Goal: Task Accomplishment & Management: Use online tool/utility

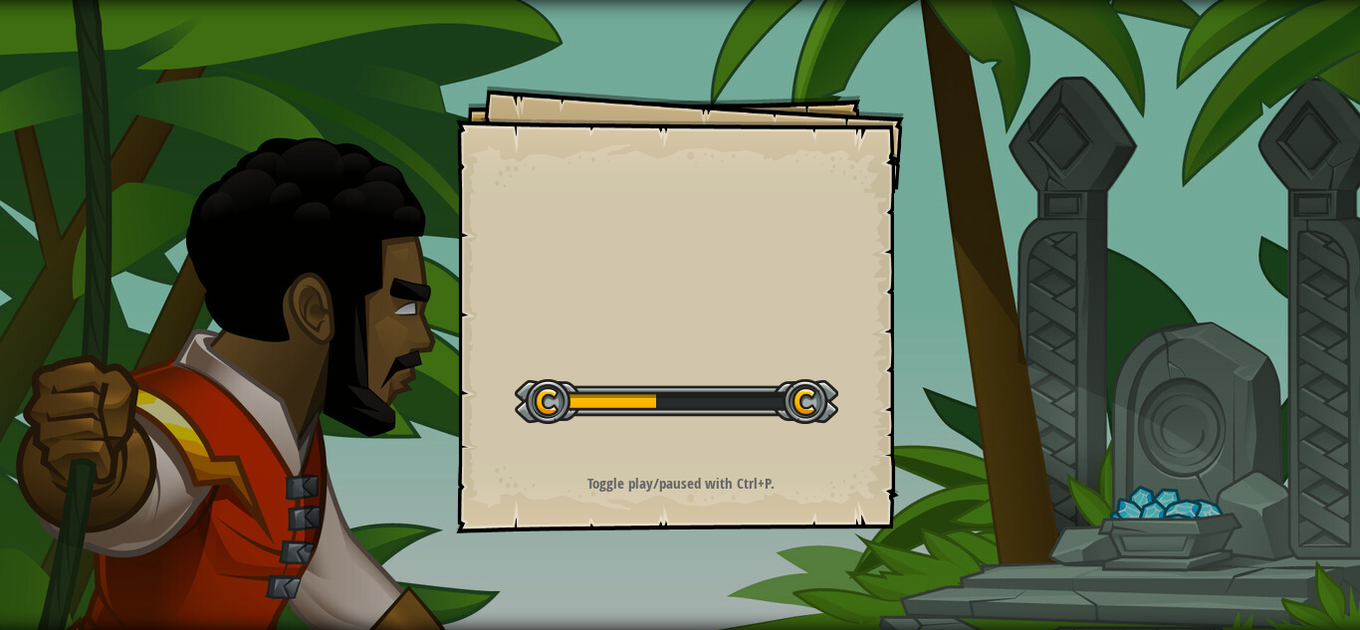
click at [650, 407] on div at bounding box center [677, 401] width 324 height 45
drag, startPoint x: 570, startPoint y: 376, endPoint x: 412, endPoint y: 384, distance: 157.5
click at [412, 384] on div "Goals Start Level Error loading from server. Try refreshing the page. You'll ne…" at bounding box center [680, 315] width 1360 height 630
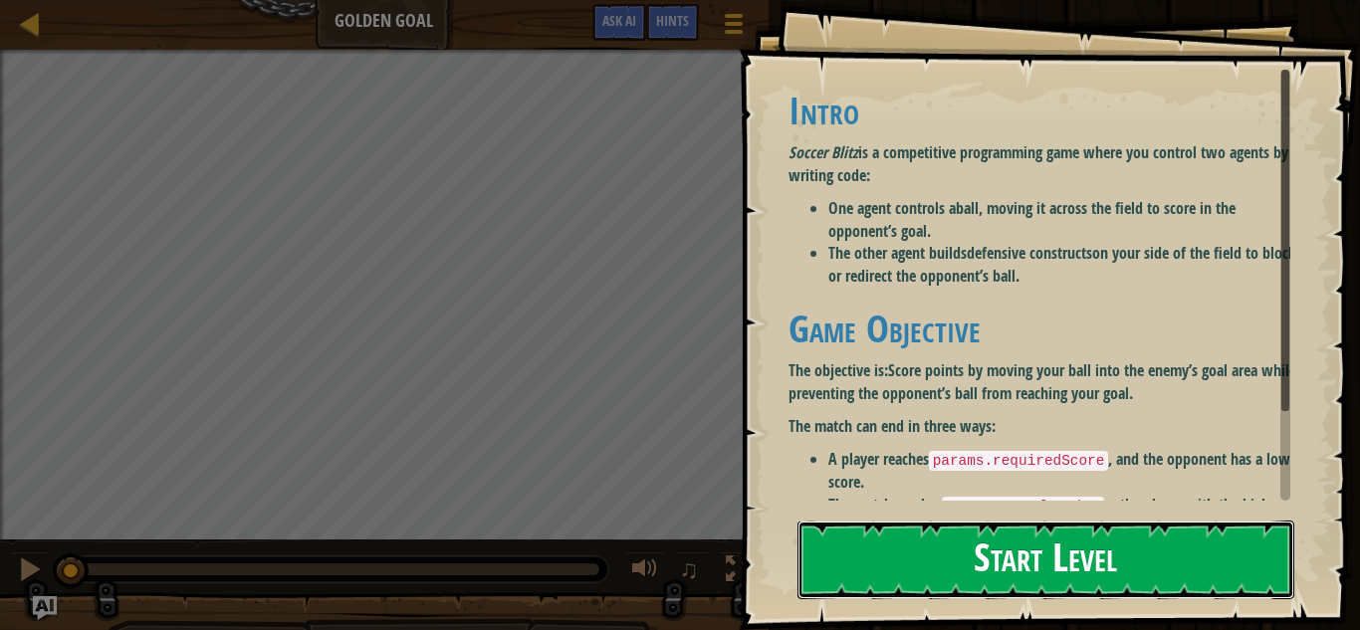
click at [848, 570] on button "Start Level" at bounding box center [1046, 560] width 497 height 79
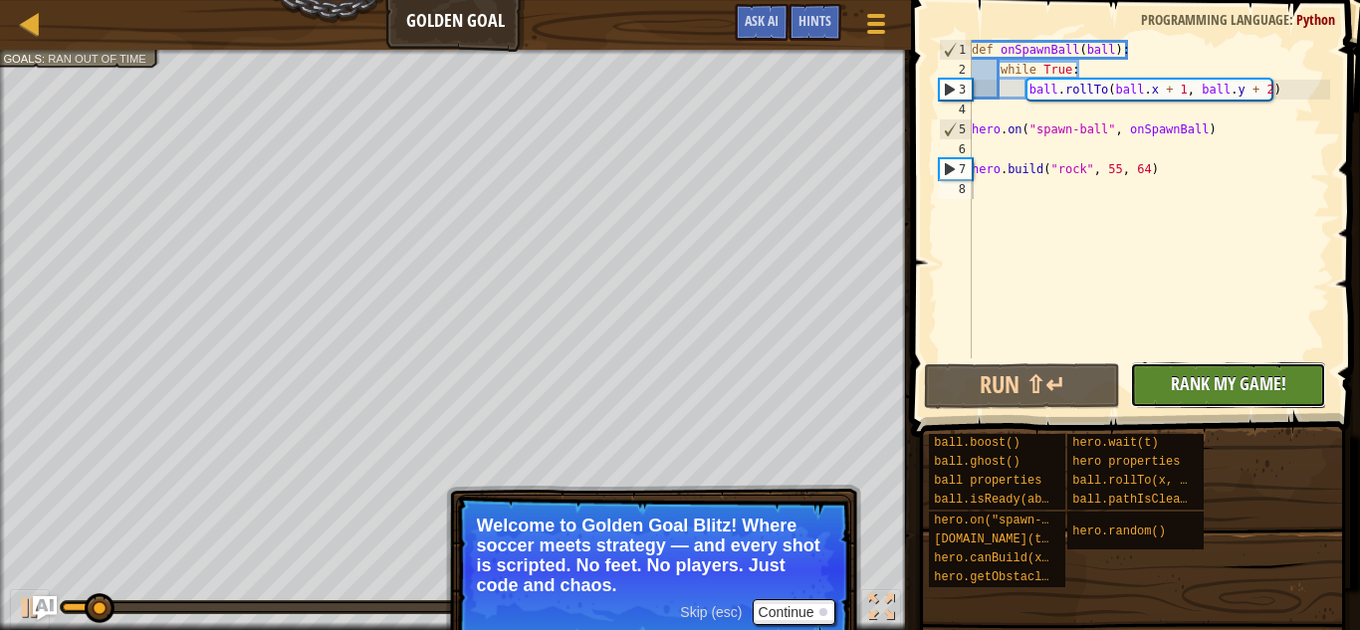
click at [1180, 396] on button "No New Code to Rank Rank My Game! Submitting... Submitted for Ranking Failed to…" at bounding box center [1228, 385] width 196 height 46
click at [1179, 393] on div "No New Code to Rank Rank My Game! Submitting... Submitted for Ranking Failed to…" at bounding box center [1218, 385] width 196 height 46
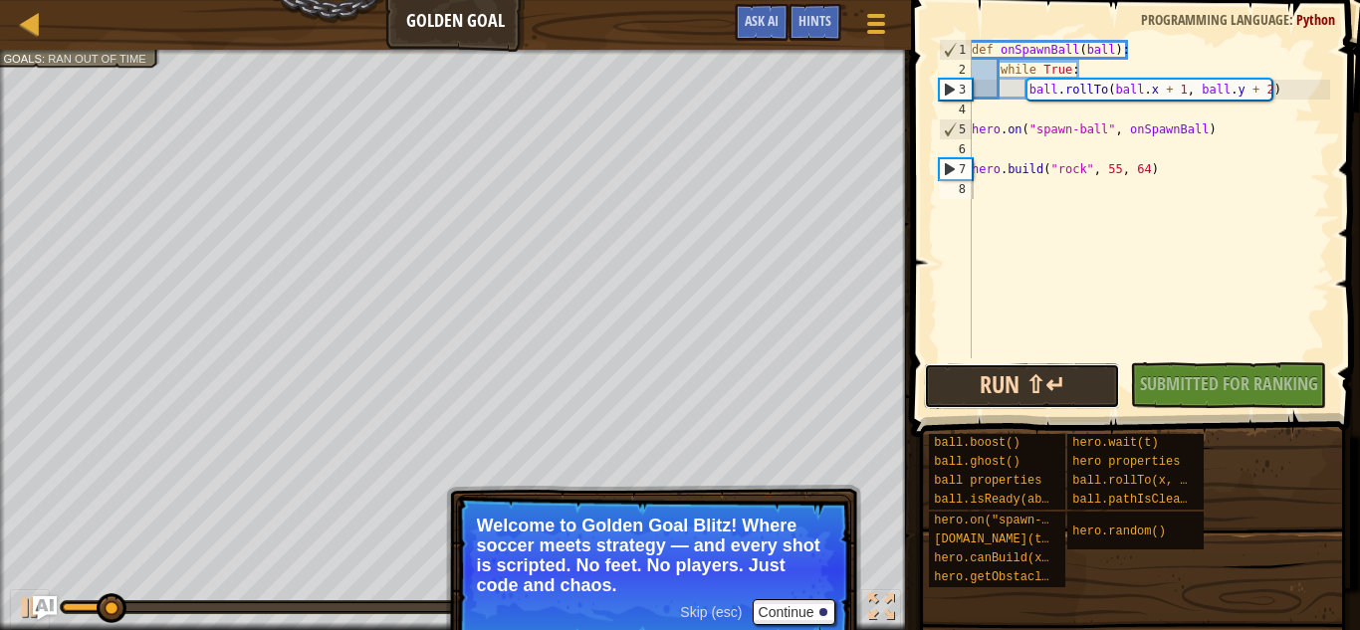
click at [1094, 398] on button "Run ⇧↵" at bounding box center [1022, 386] width 196 height 46
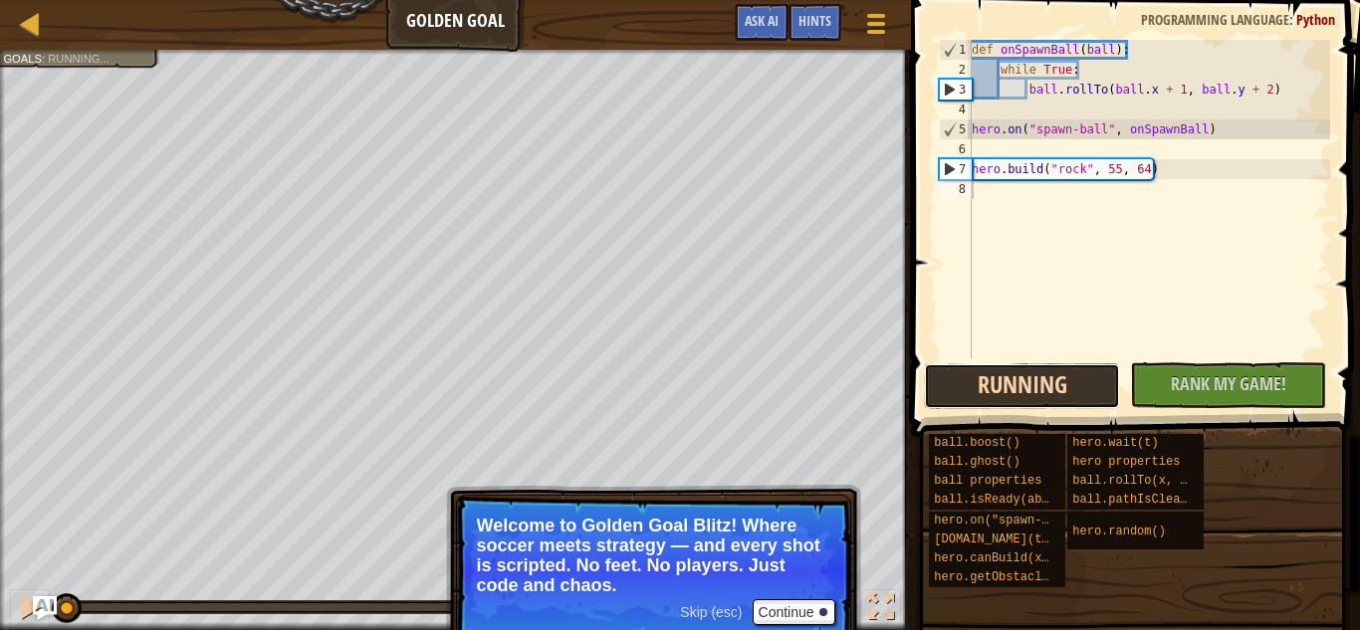
click at [1095, 380] on button "Running" at bounding box center [1022, 386] width 196 height 46
click at [1097, 383] on button "Running" at bounding box center [1022, 386] width 196 height 46
